Goal: Transaction & Acquisition: Purchase product/service

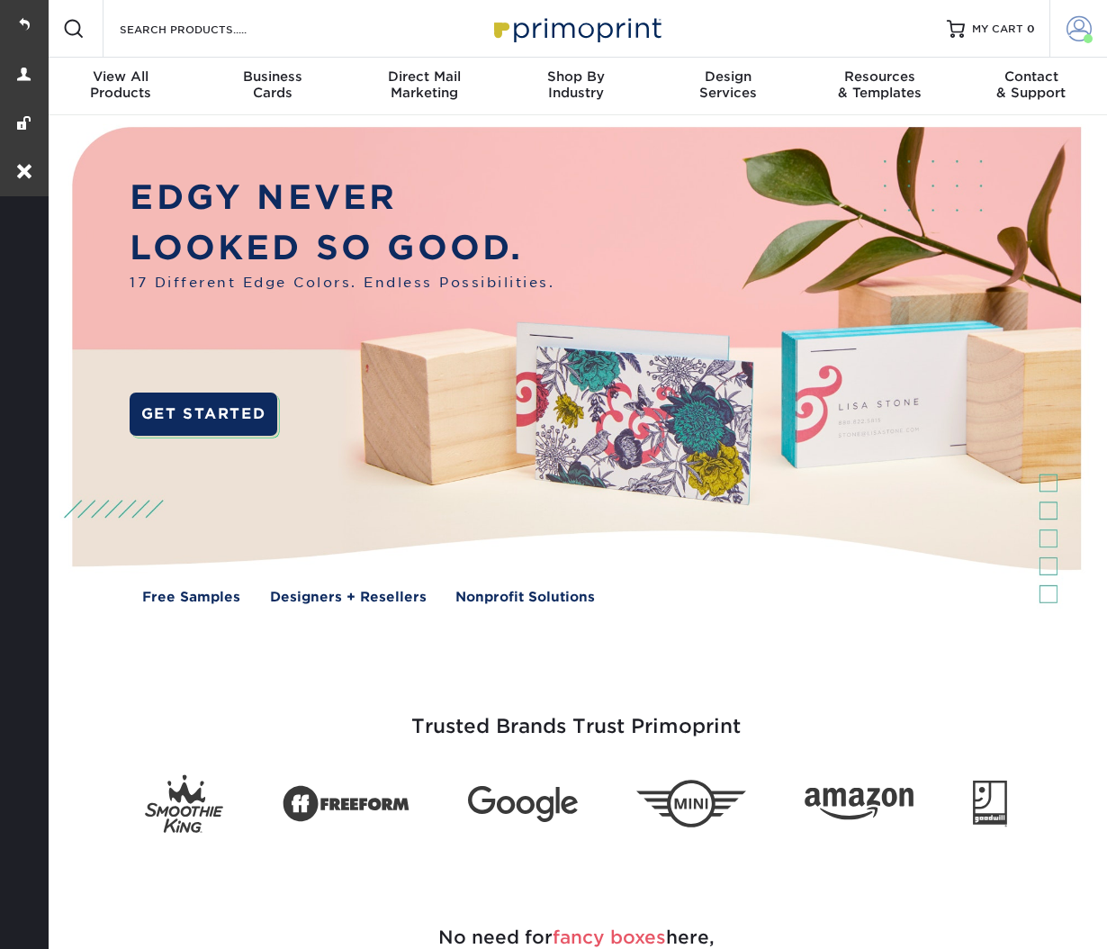
click at [1065, 24] on link "Account" at bounding box center [1079, 29] width 58 height 58
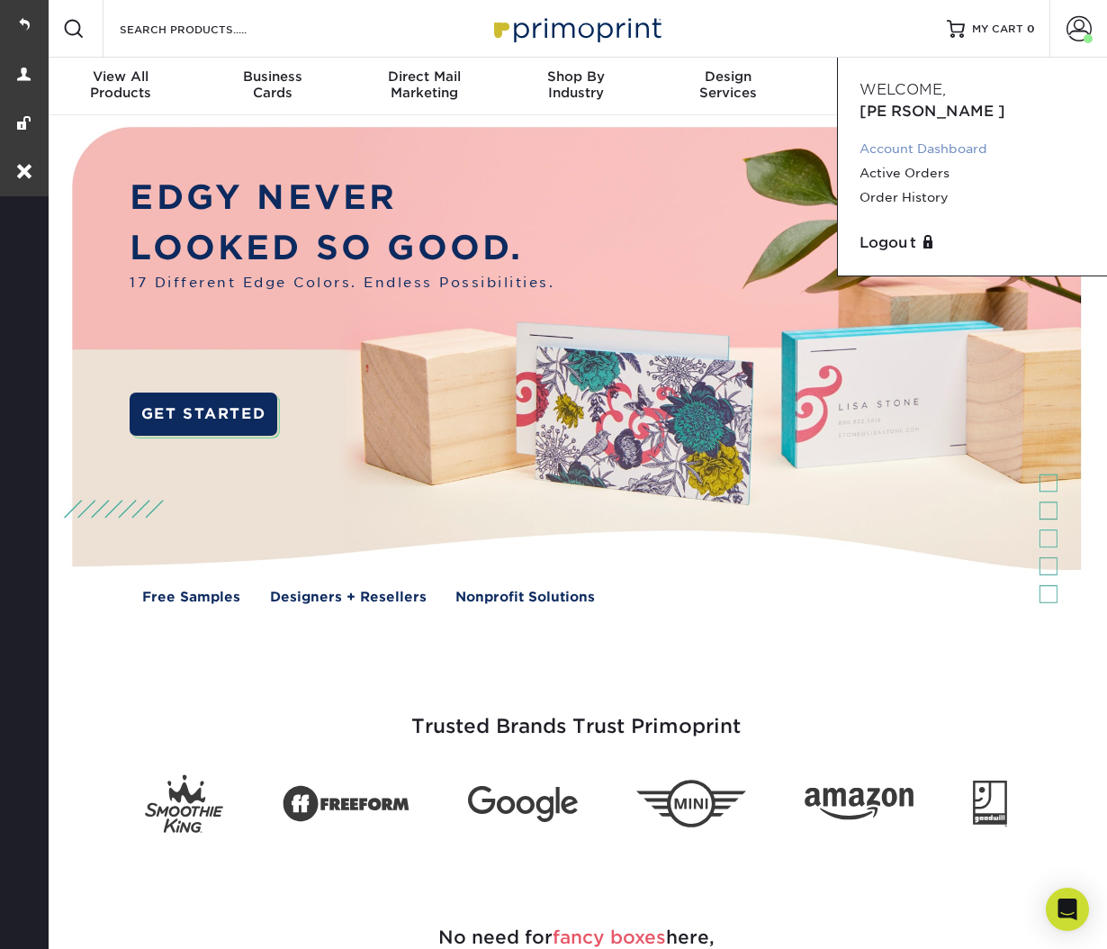
click at [951, 137] on link "Account Dashboard" at bounding box center [973, 149] width 226 height 24
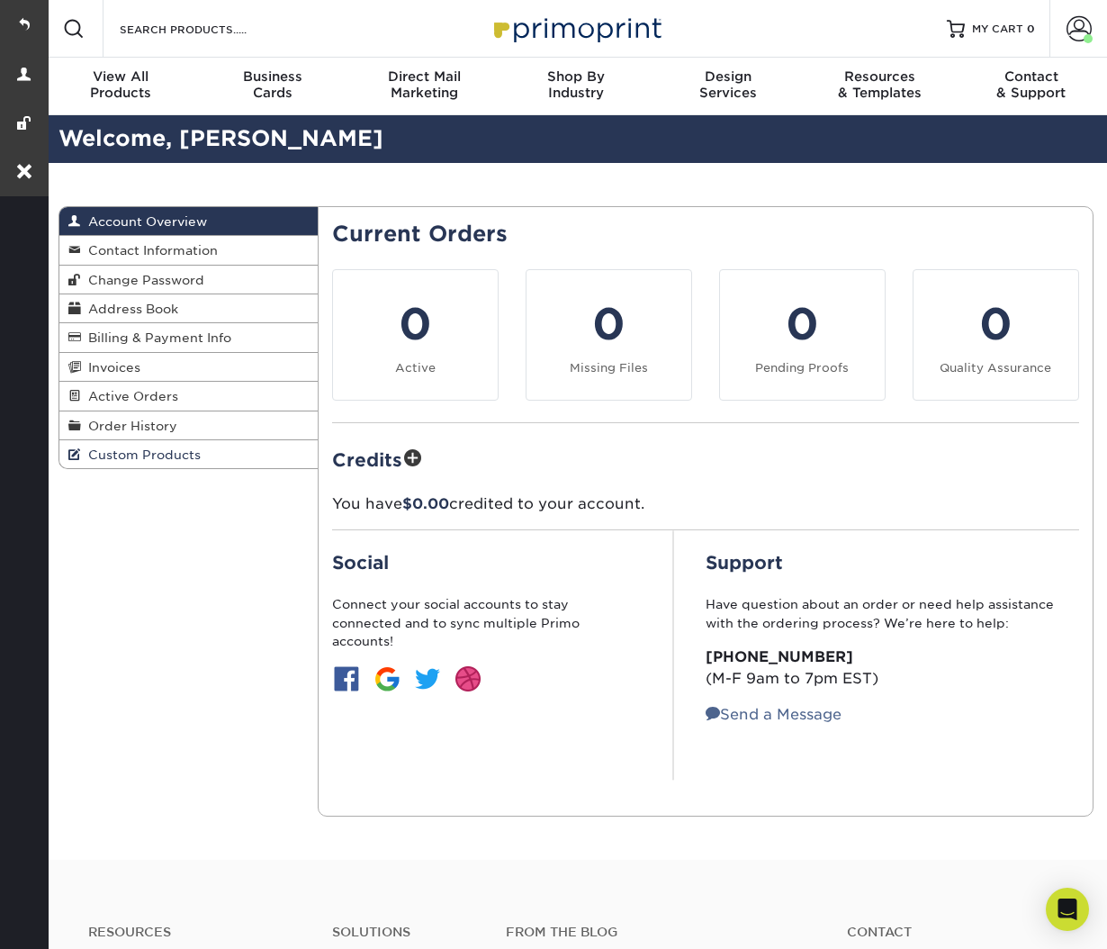
click at [141, 448] on span "Custom Products" at bounding box center [141, 454] width 120 height 14
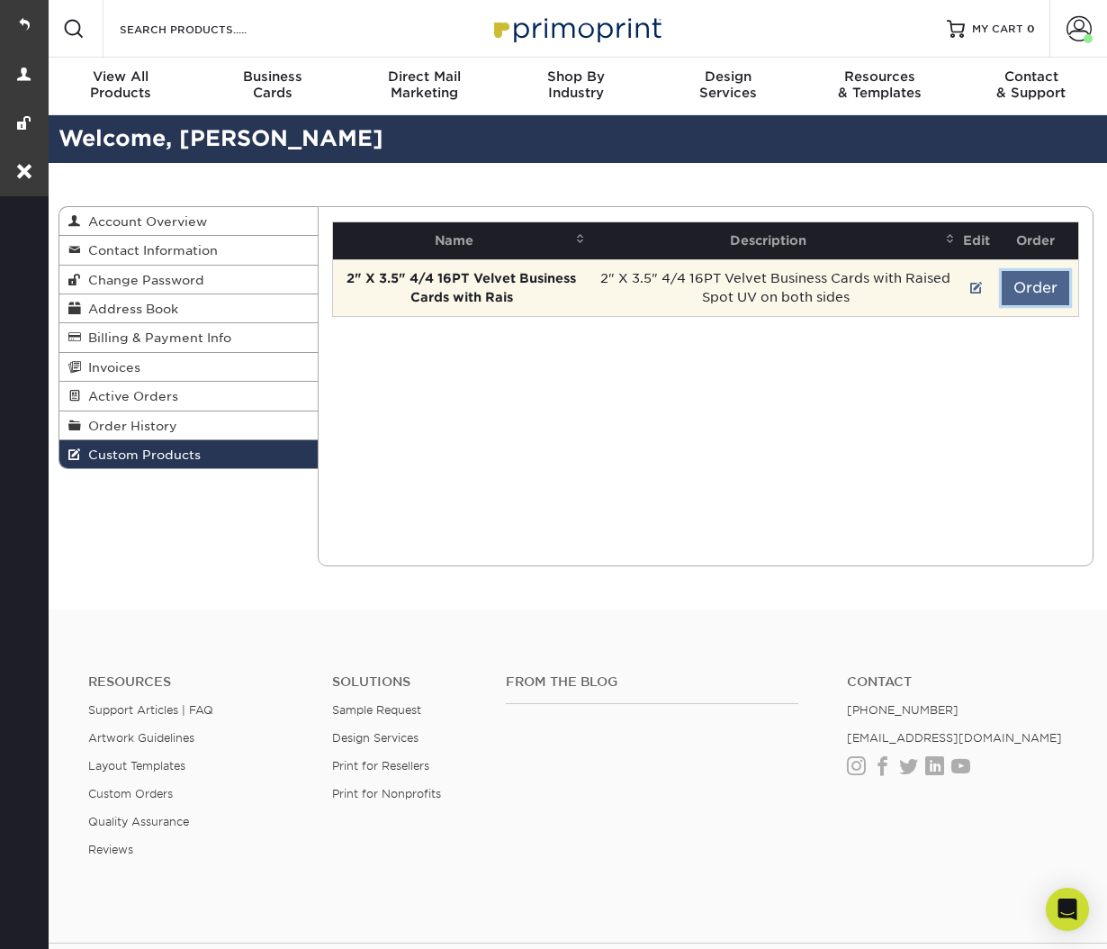
click at [1048, 284] on button "Order" at bounding box center [1036, 288] width 68 height 34
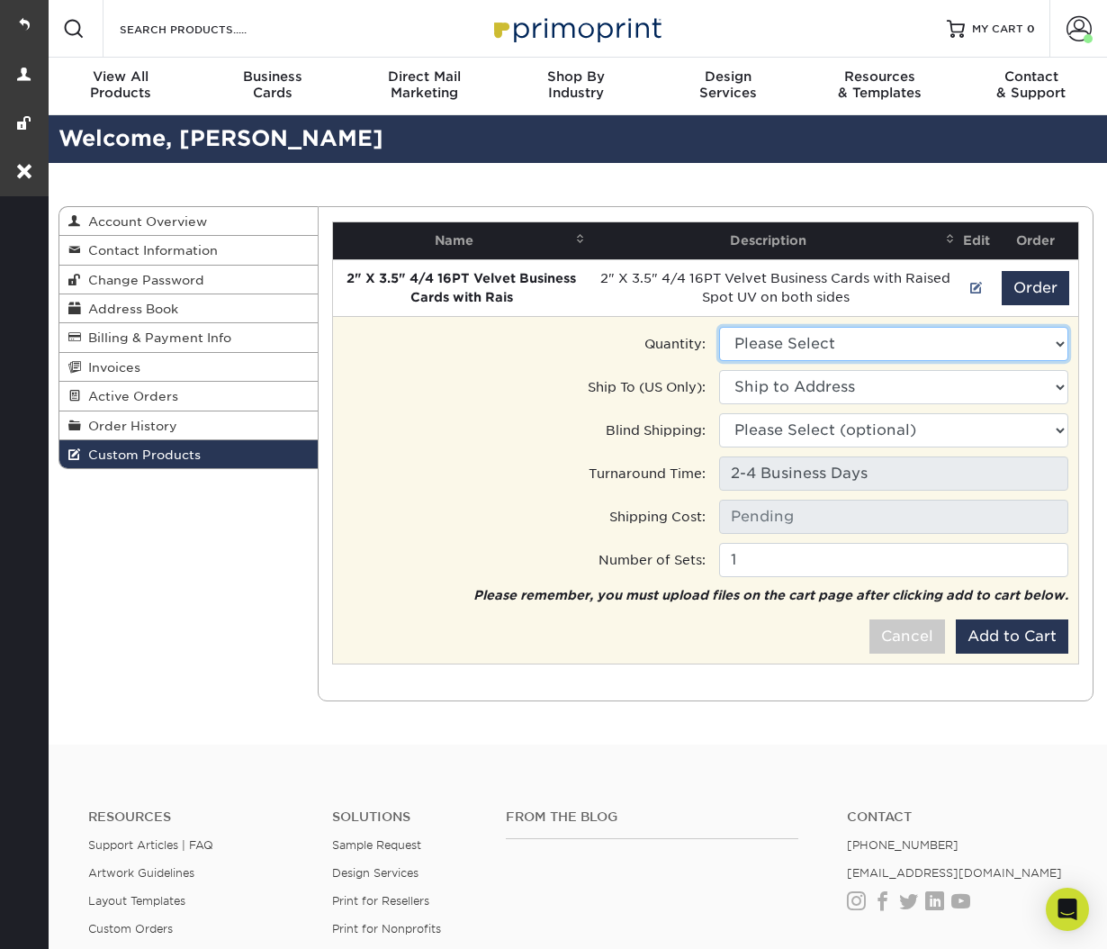
click at [881, 342] on select "Please Select 500 - $259.00" at bounding box center [893, 344] width 349 height 34
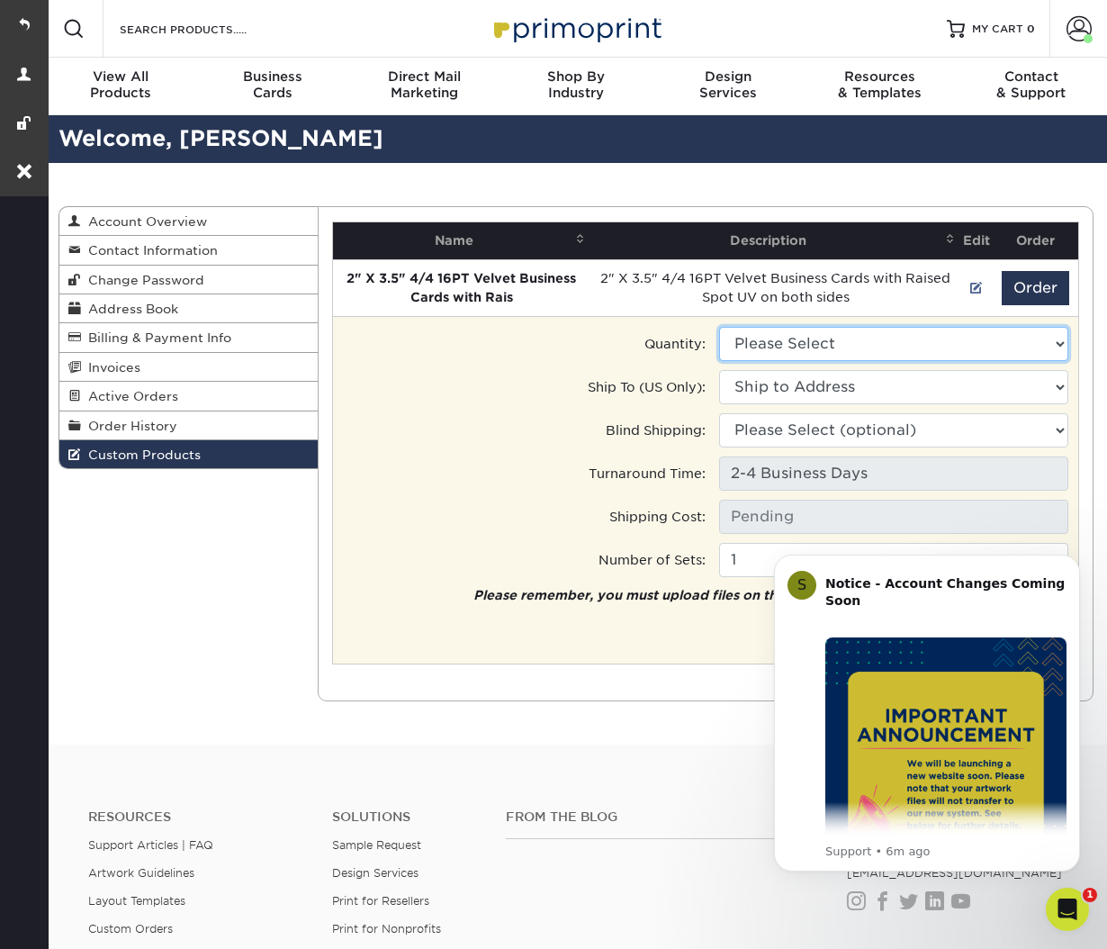
select select "0"
type input "Ground: $8.96"
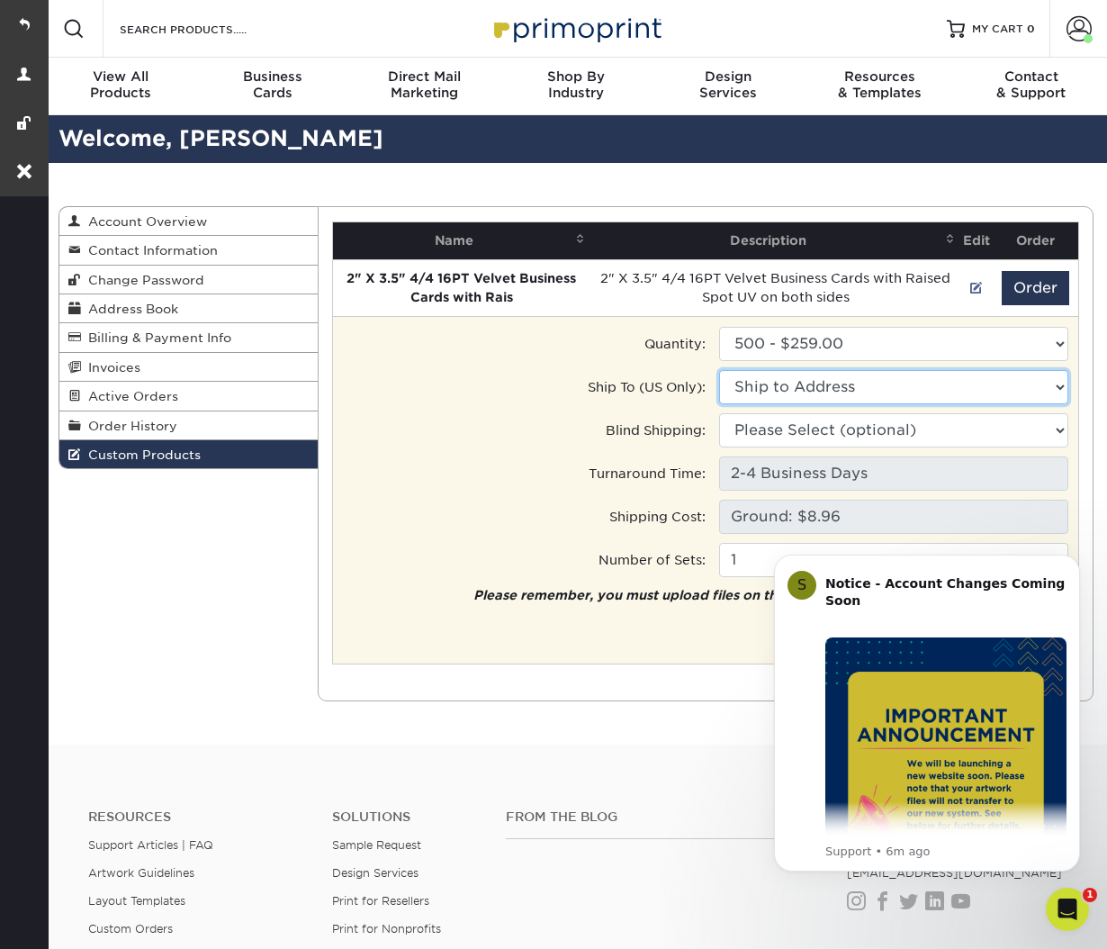
click at [834, 393] on select "Ship to Address 10202 N Enterprise Dr, Mequon, WI" at bounding box center [893, 387] width 349 height 34
select select "181157"
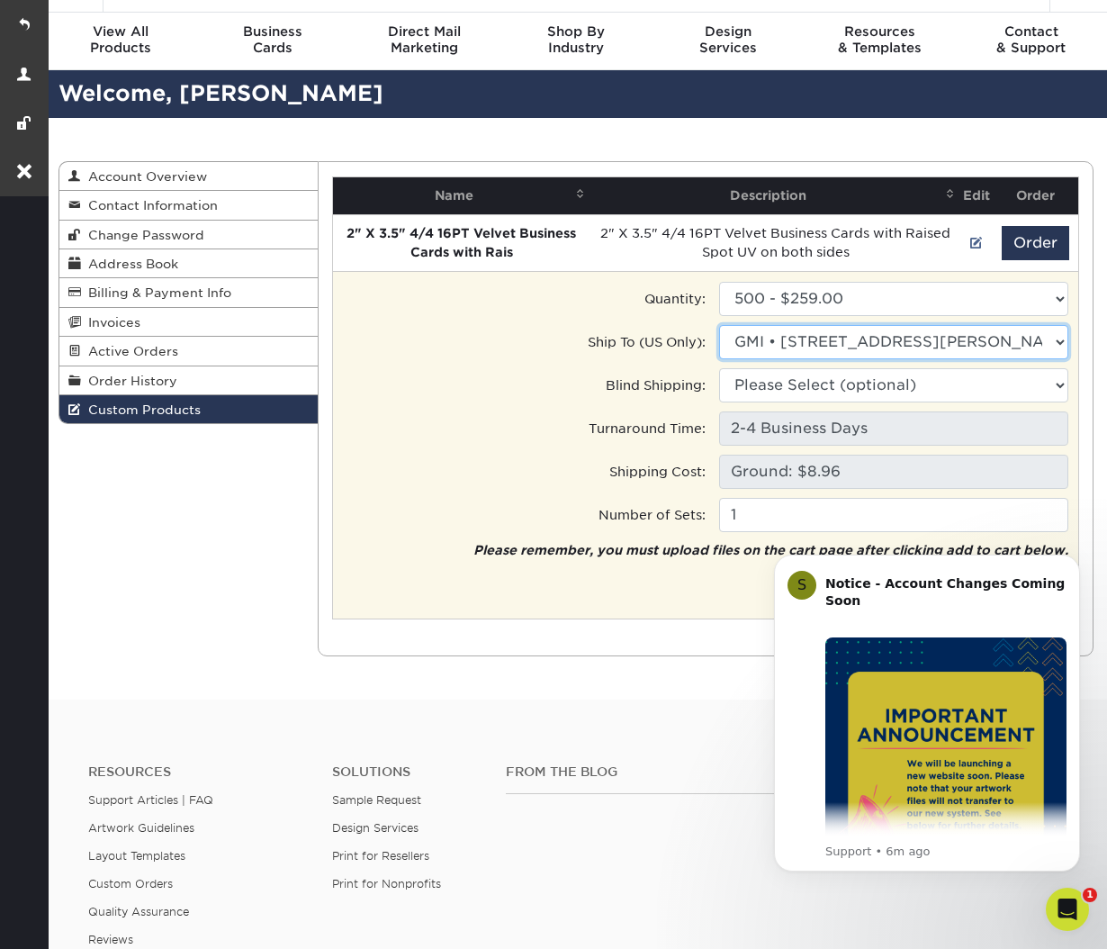
scroll to position [220, 0]
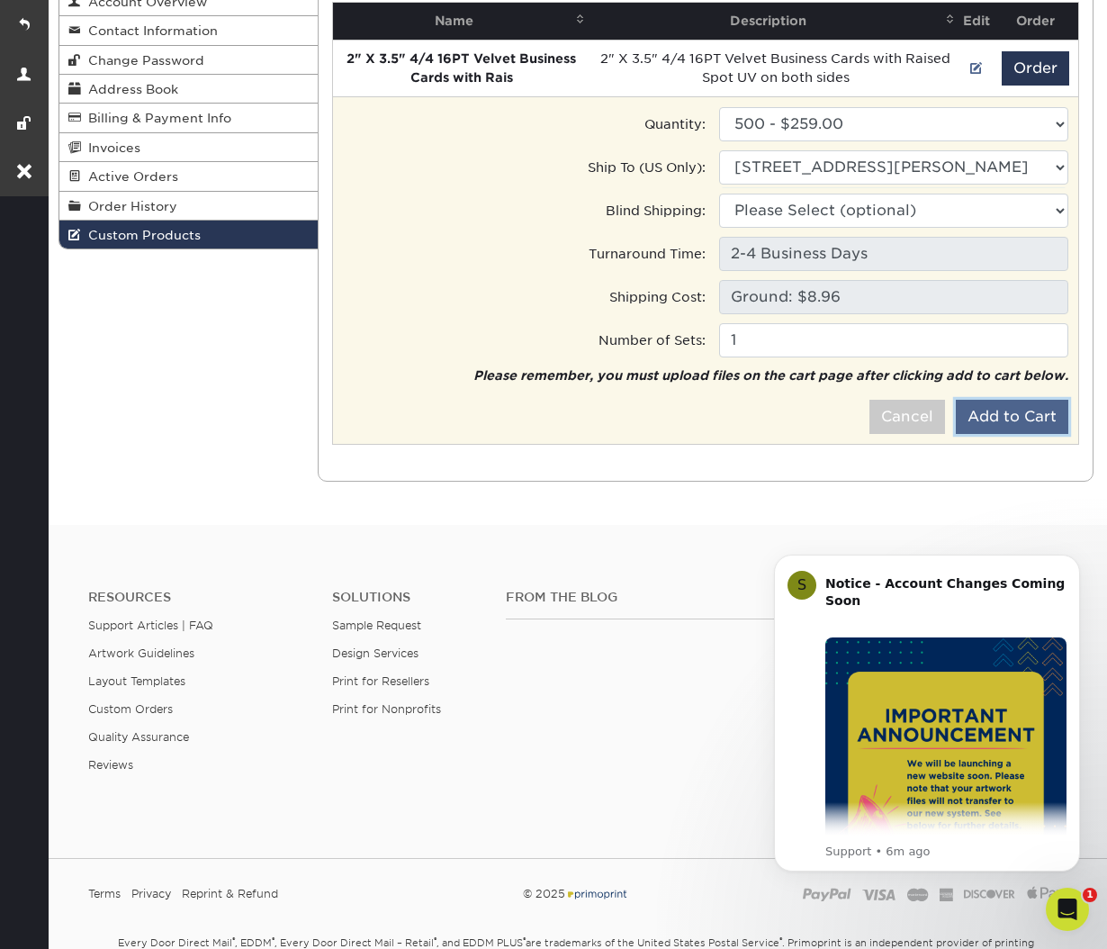
click at [1047, 415] on button "Add to Cart" at bounding box center [1012, 417] width 113 height 34
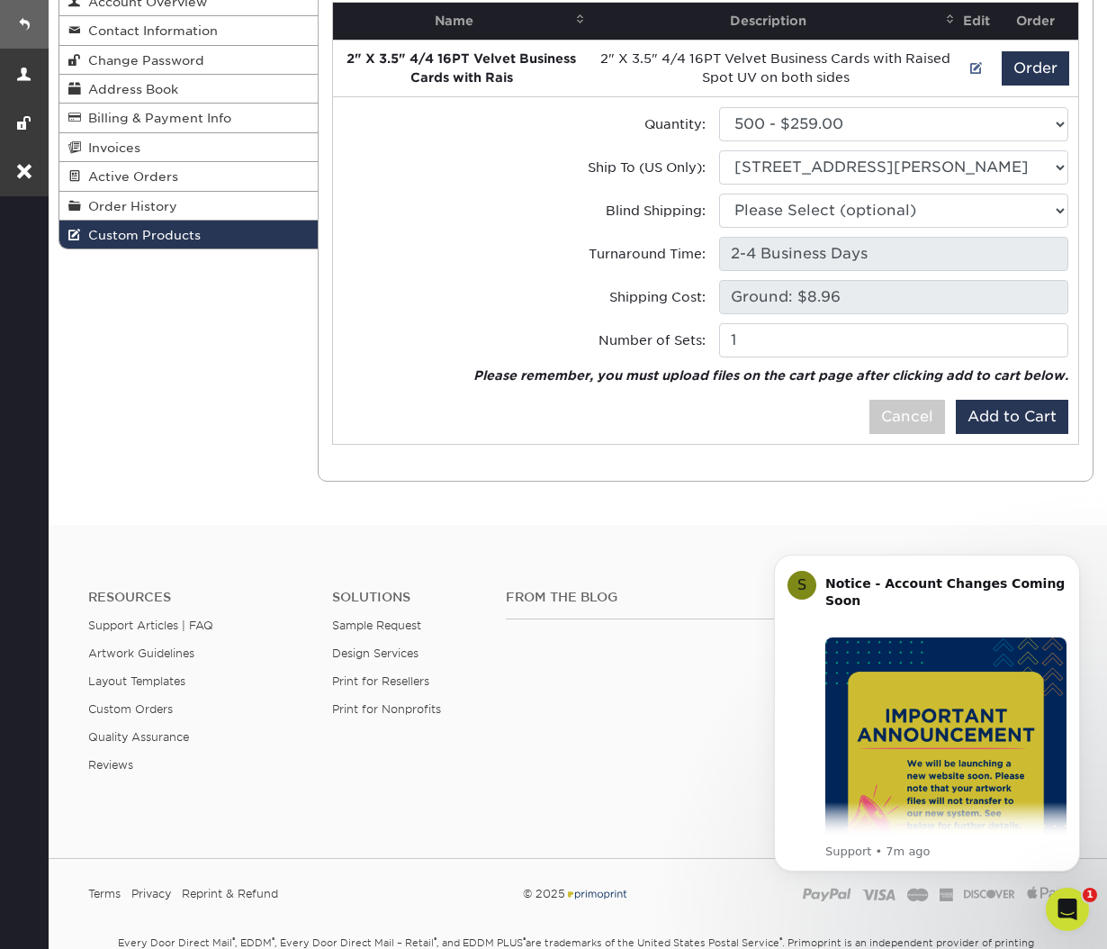
click at [14, 21] on link at bounding box center [24, 24] width 49 height 49
